Goal: Task Accomplishment & Management: Complete application form

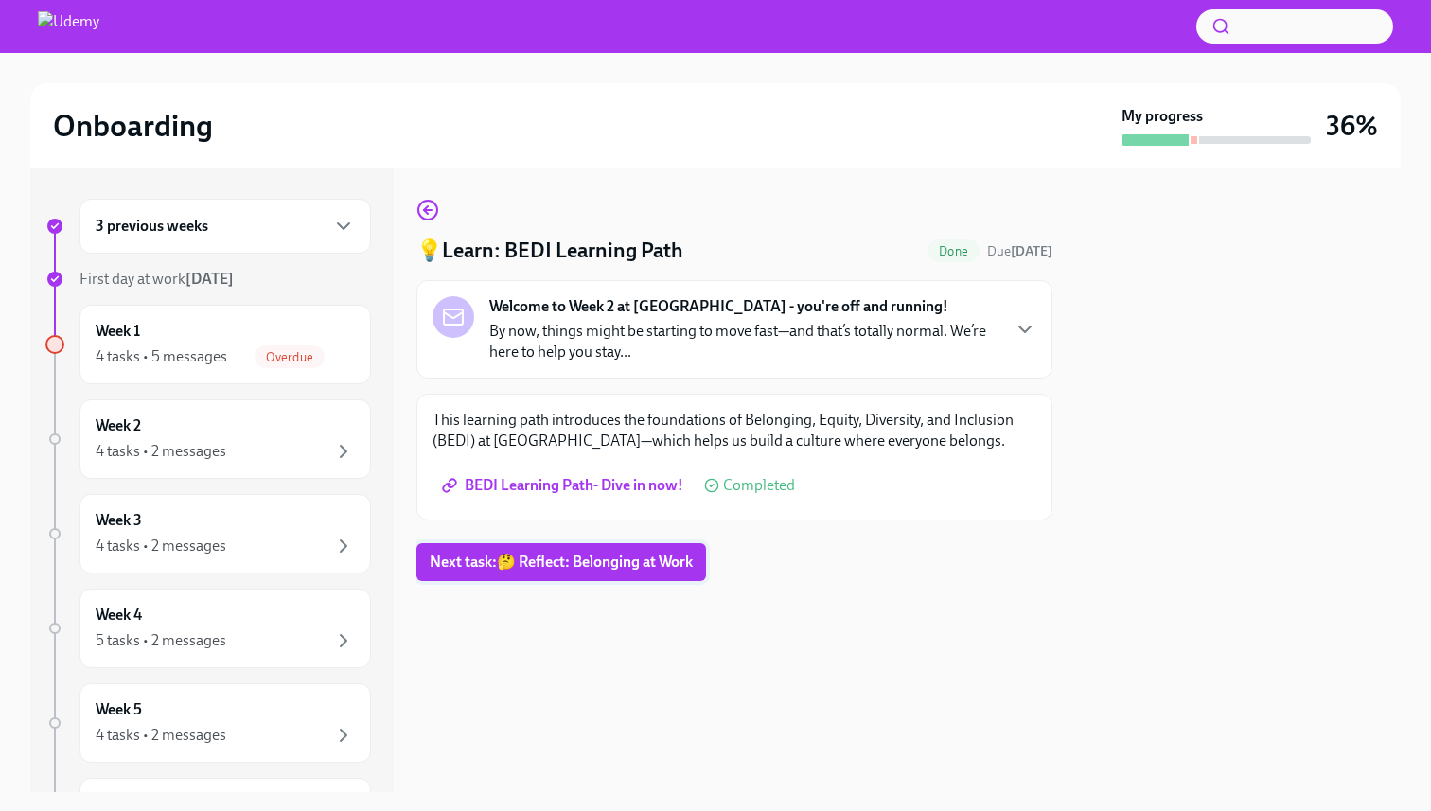
click at [598, 566] on span "Next task : 🤔 Reflect: Belonging at Work" at bounding box center [561, 562] width 263 height 19
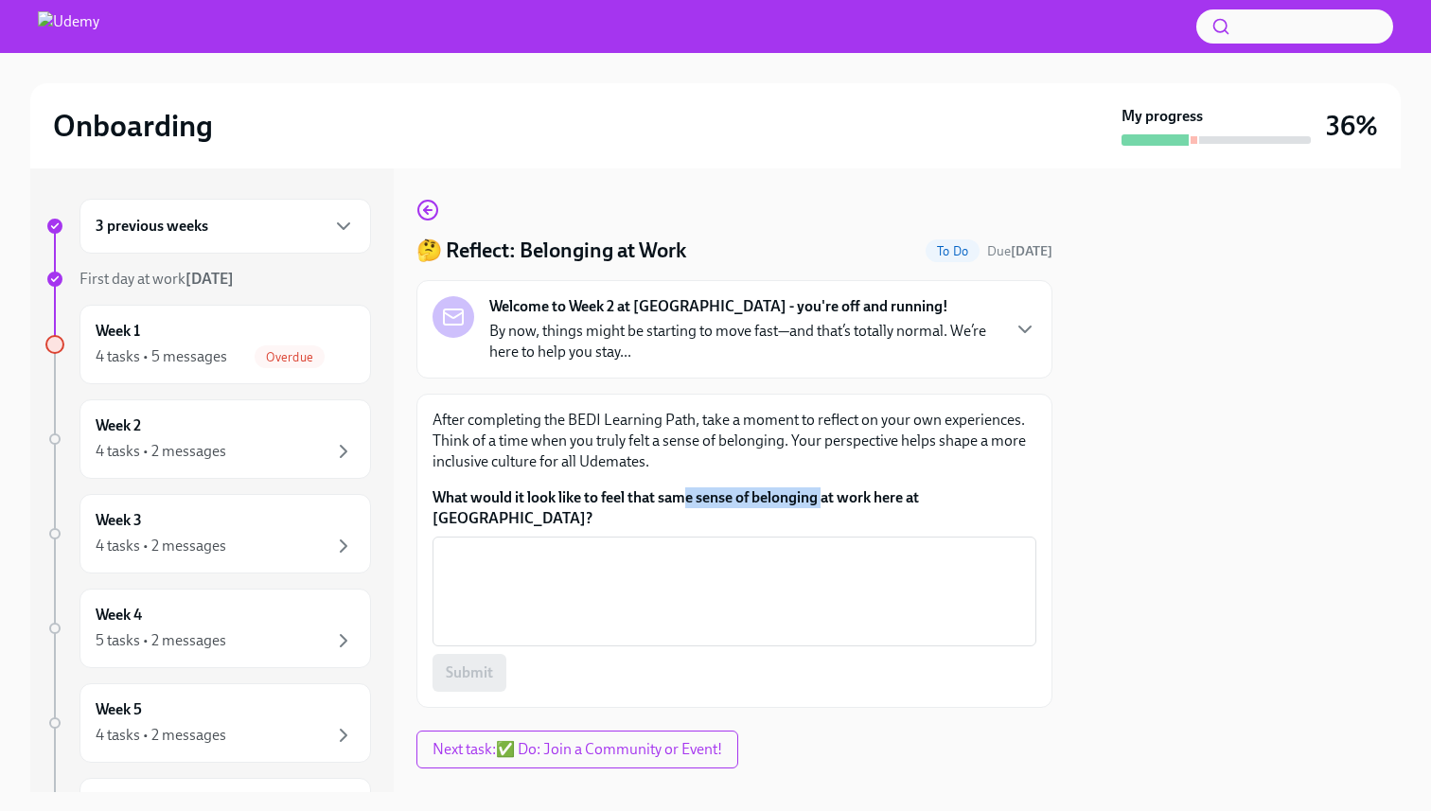
drag, startPoint x: 826, startPoint y: 489, endPoint x: 689, endPoint y: 498, distance: 137.5
click at [689, 498] on label "What would it look like to feel that same sense of belonging at work here at [G…" at bounding box center [735, 509] width 604 height 42
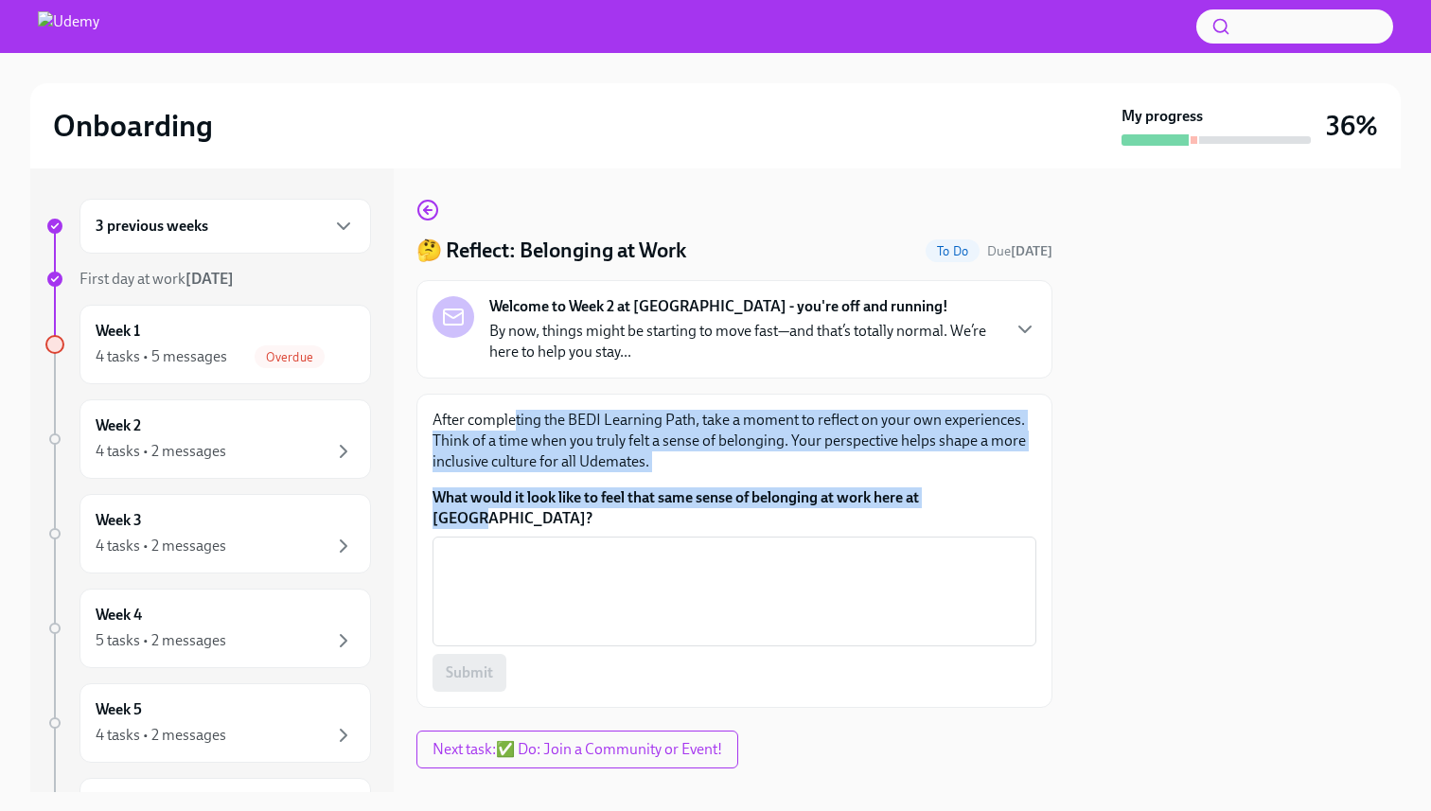
drag, startPoint x: 991, startPoint y: 496, endPoint x: 517, endPoint y: 423, distance: 479.8
click at [517, 423] on div "After completing the BEDI Learning Path, take a moment to reflect on your own e…" at bounding box center [735, 551] width 604 height 282
click at [1008, 493] on label "What would it look like to feel that same sense of belonging at work here at [G…" at bounding box center [735, 509] width 604 height 42
click at [1008, 546] on textarea "What would it look like to feel that same sense of belonging at work here at [G…" at bounding box center [734, 591] width 581 height 91
drag, startPoint x: 1005, startPoint y: 497, endPoint x: 435, endPoint y: 414, distance: 575.9
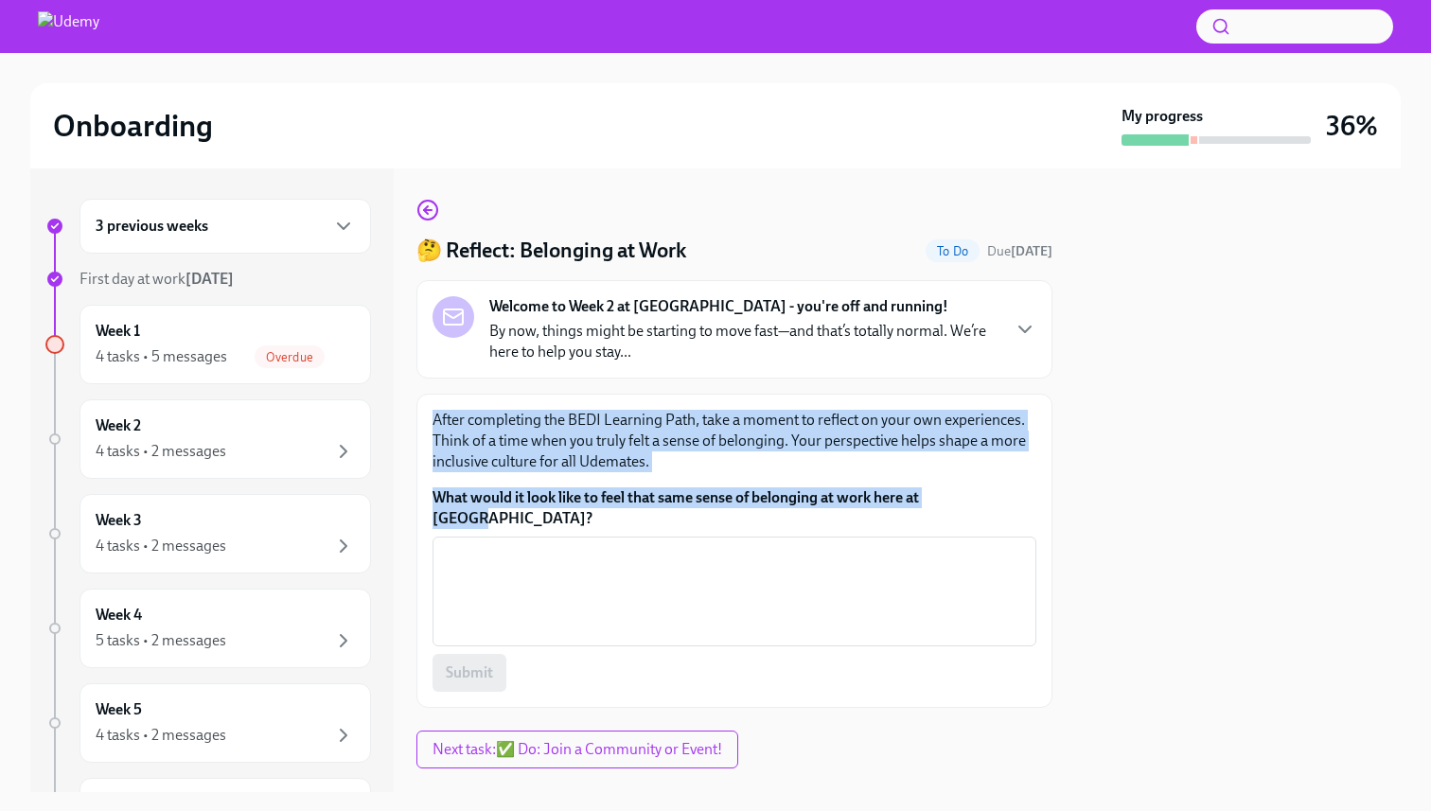
click at [436, 416] on div "After completing the BEDI Learning Path, take a moment to reflect on your own e…" at bounding box center [735, 551] width 604 height 282
copy div "After completing the BEDI Learning Path, take a moment to reflect on your own e…"
